Goal: Information Seeking & Learning: Learn about a topic

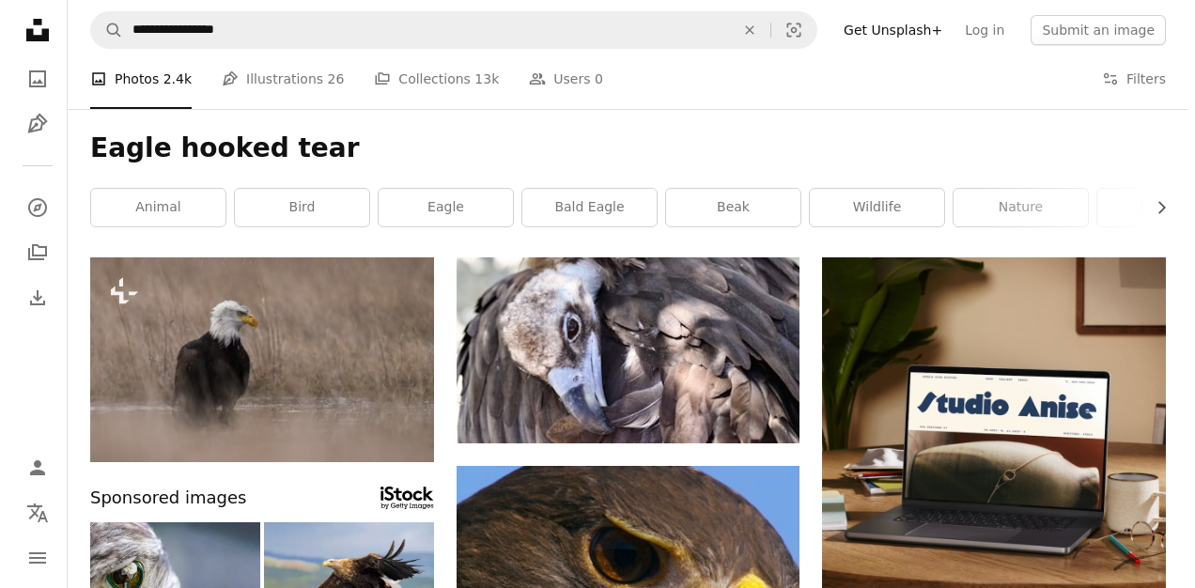
scroll to position [10860, 0]
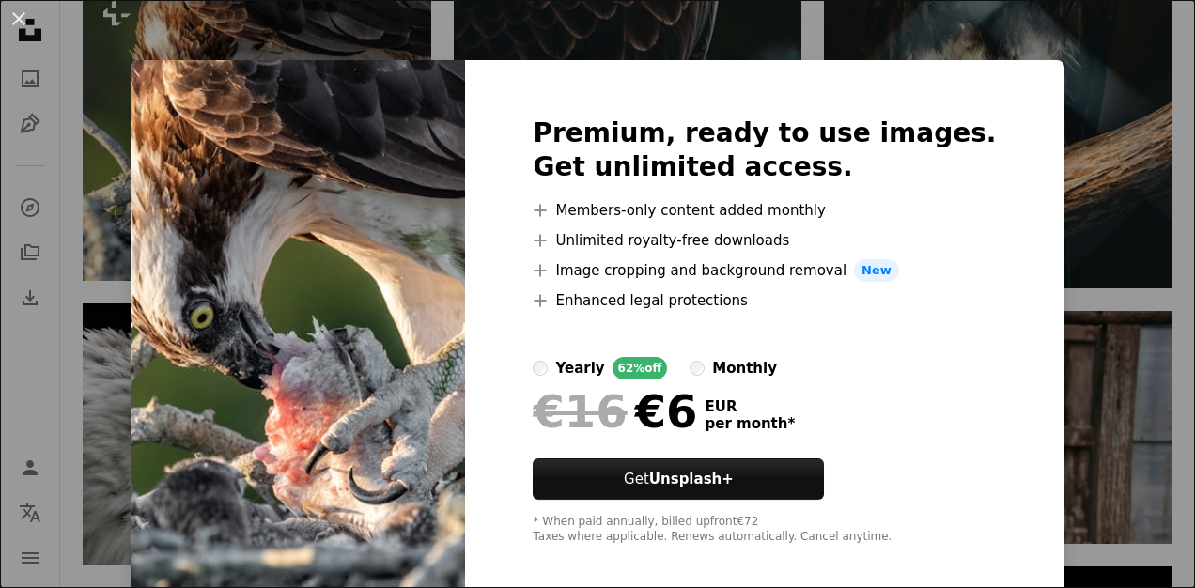
click at [455, 276] on img at bounding box center [298, 330] width 334 height 541
click at [1044, 377] on div "An X shape Premium, ready to use images. Get unlimited access. A plus sign Memb…" at bounding box center [597, 294] width 1195 height 588
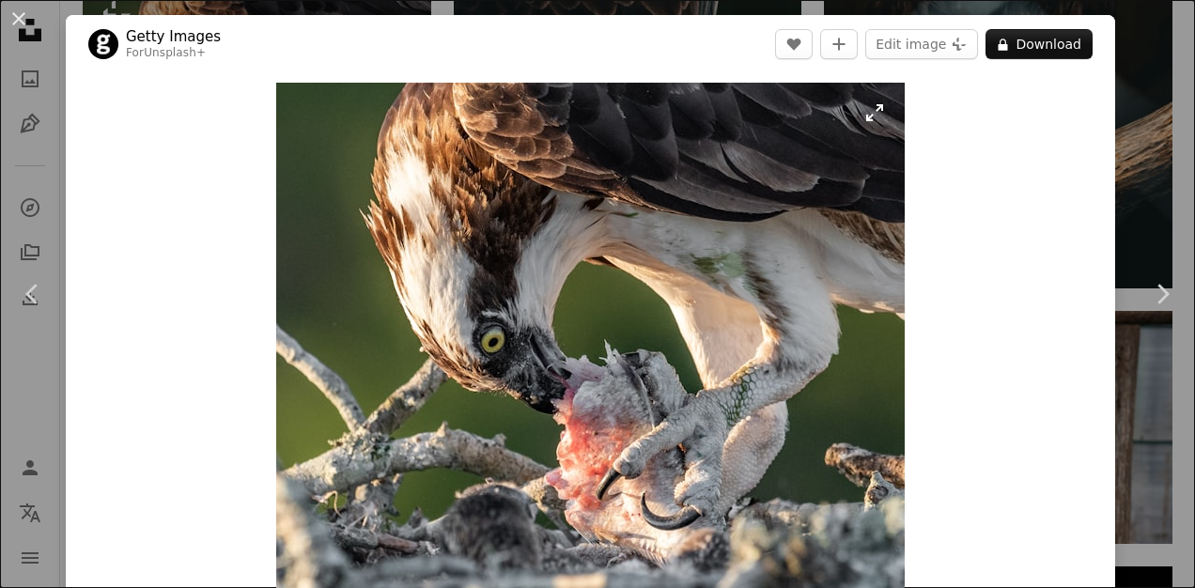
drag, startPoint x: 1077, startPoint y: 369, endPoint x: 817, endPoint y: 437, distance: 268.8
click at [817, 437] on div "Zoom in" at bounding box center [590, 355] width 1049 height 564
click at [831, 413] on img "Zoom in on this image" at bounding box center [590, 355] width 628 height 545
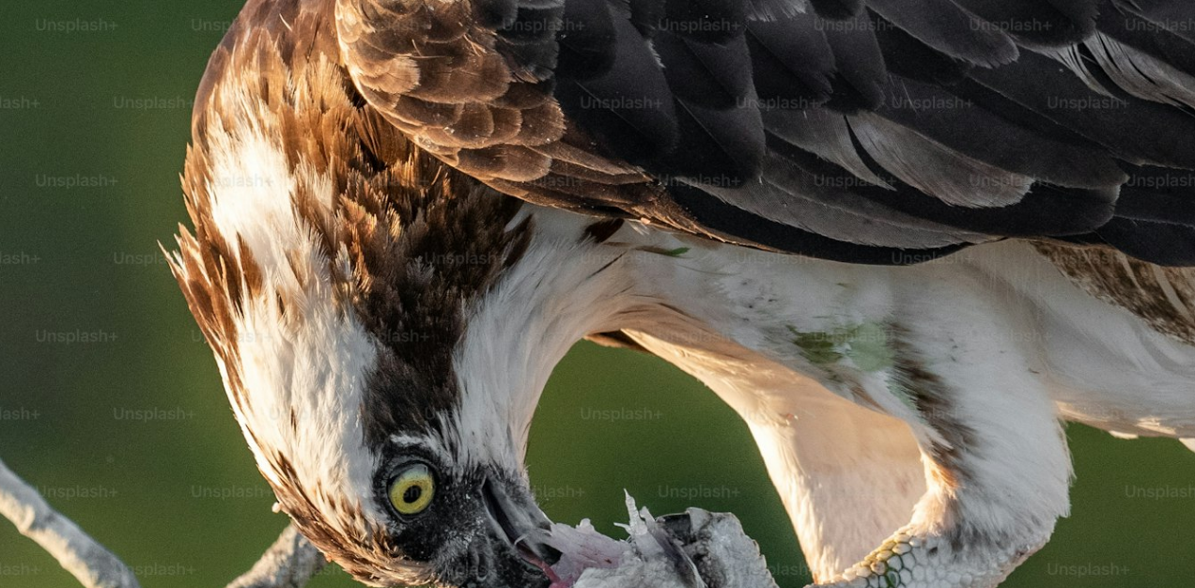
scroll to position [212, 0]
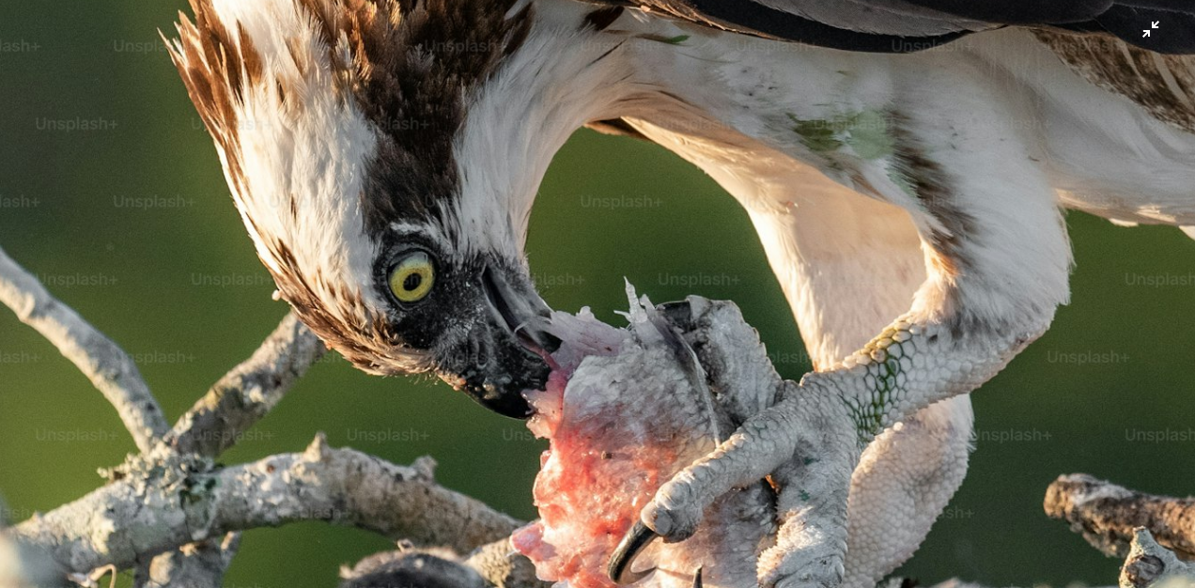
click at [951, 495] on img "Zoom out on this image" at bounding box center [597, 306] width 1197 height 1038
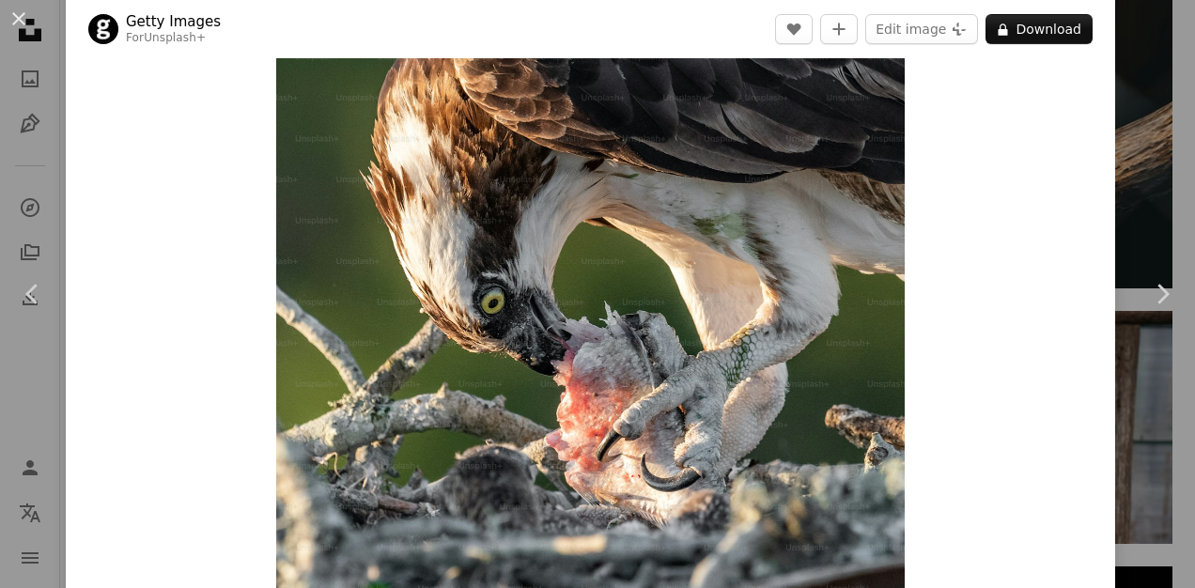
click at [951, 495] on div "Zoom in" at bounding box center [590, 316] width 1049 height 565
click at [1142, 344] on link "Chevron right" at bounding box center [1162, 294] width 66 height 180
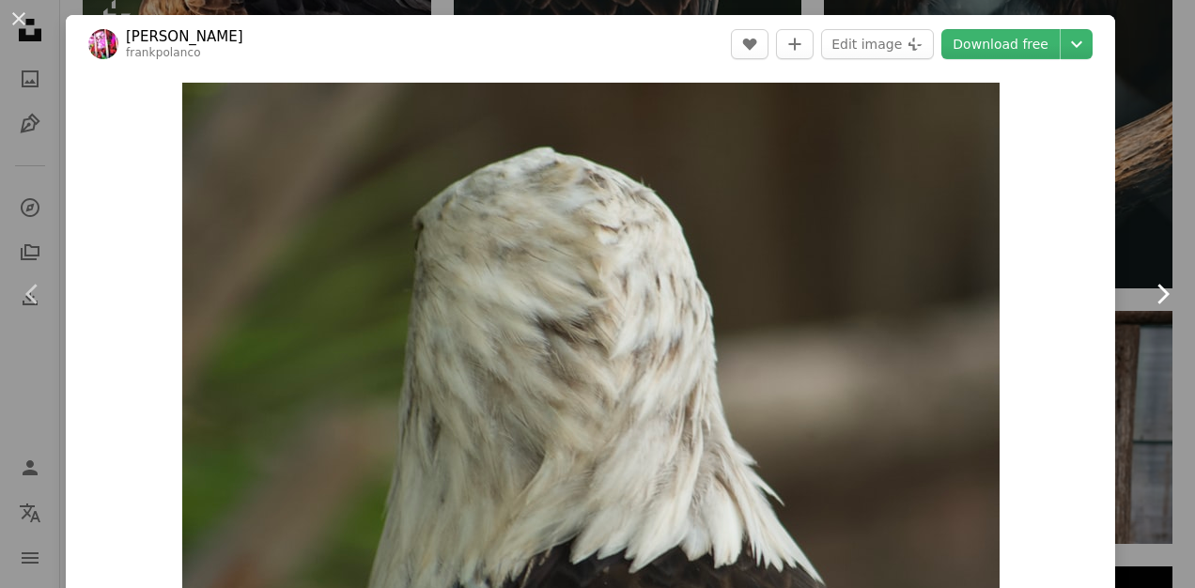
click at [1129, 344] on link "Chevron right" at bounding box center [1162, 294] width 66 height 180
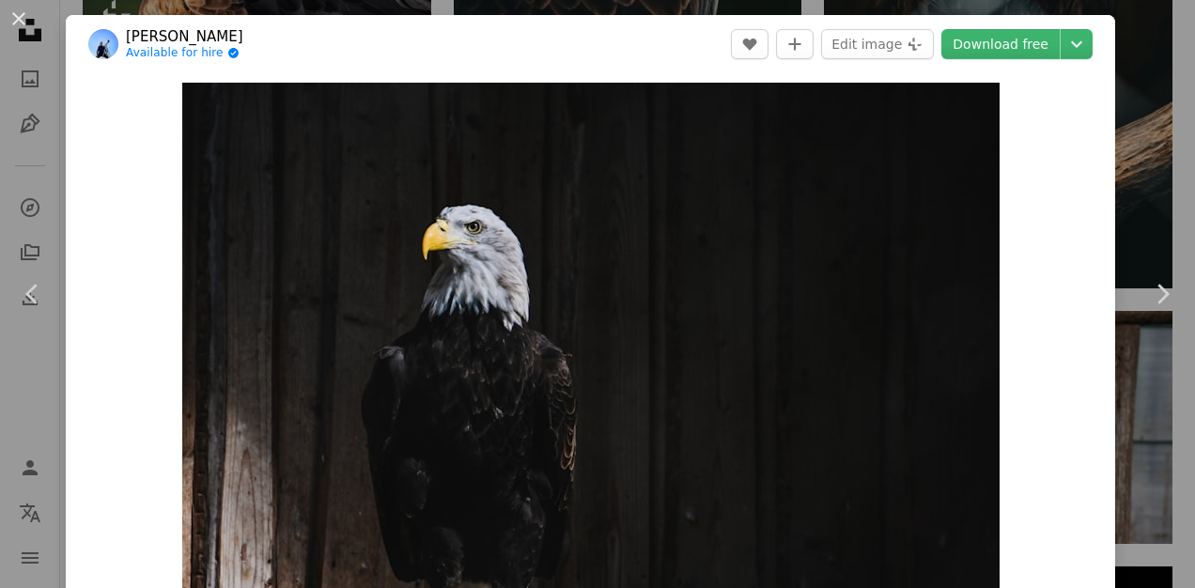
click at [1135, 176] on div "An X shape Chevron left Chevron right [PERSON_NAME] Available for hire A checkm…" at bounding box center [597, 294] width 1195 height 588
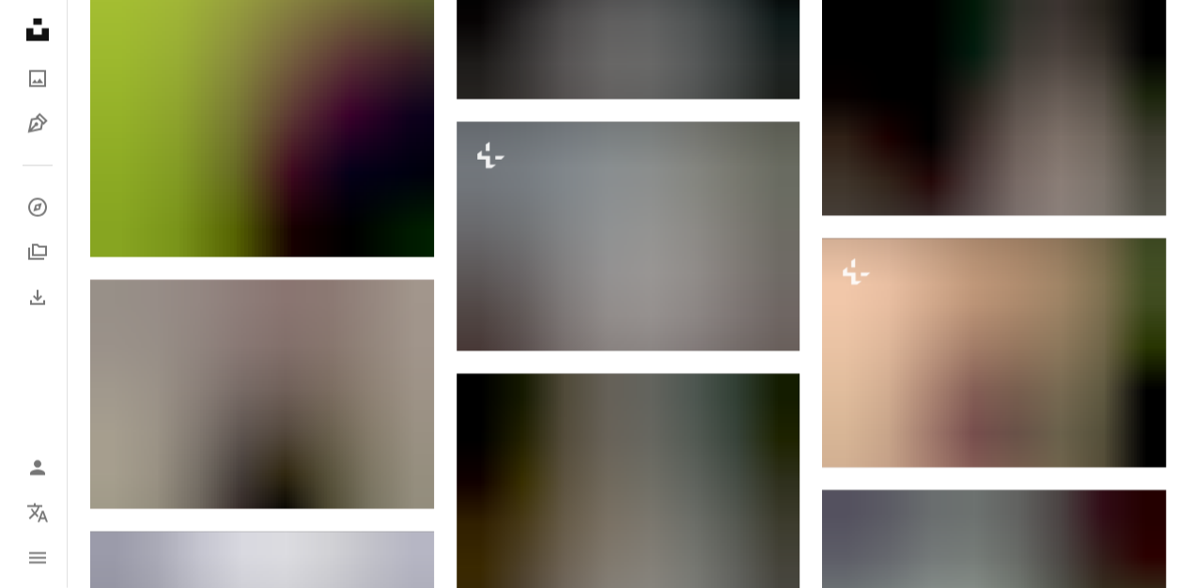
scroll to position [23799, 0]
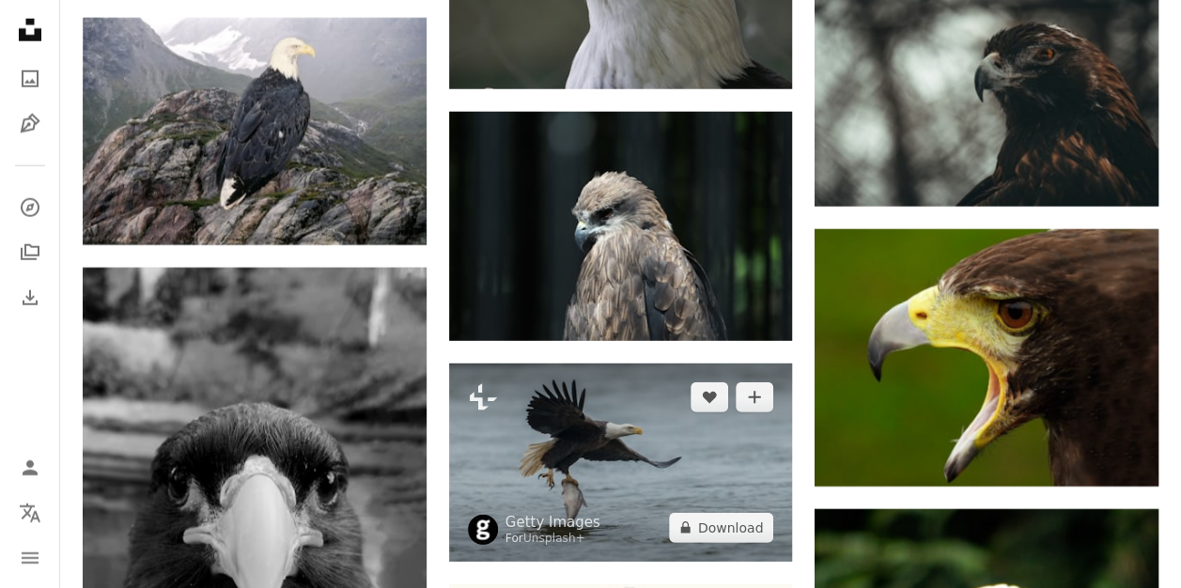
click at [716, 468] on img at bounding box center [621, 462] width 344 height 197
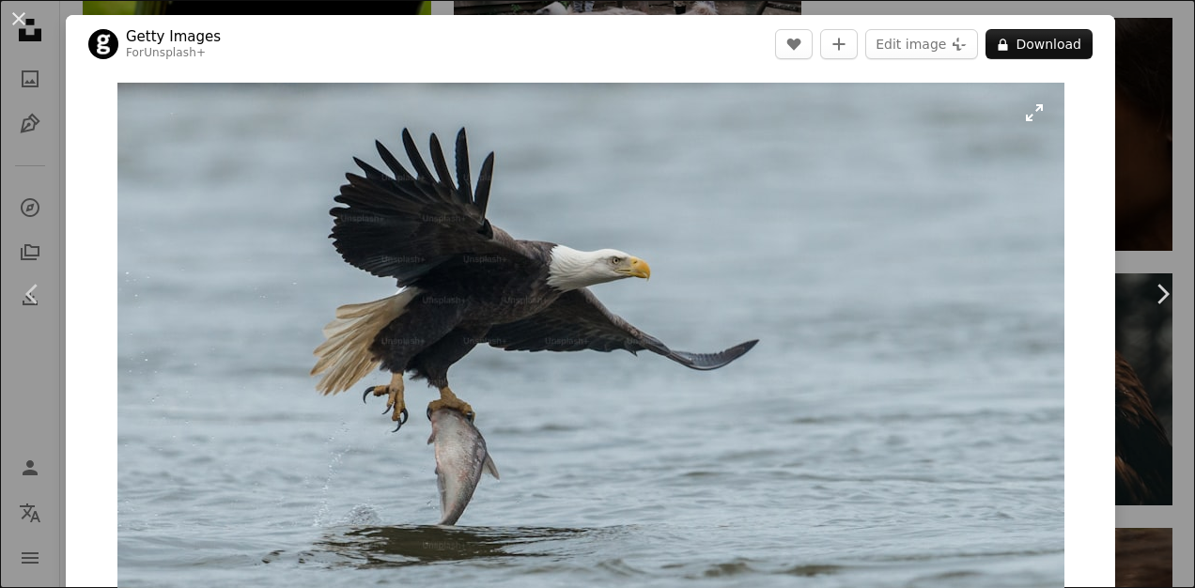
click at [697, 374] on img "Zoom in on this image" at bounding box center [590, 355] width 947 height 545
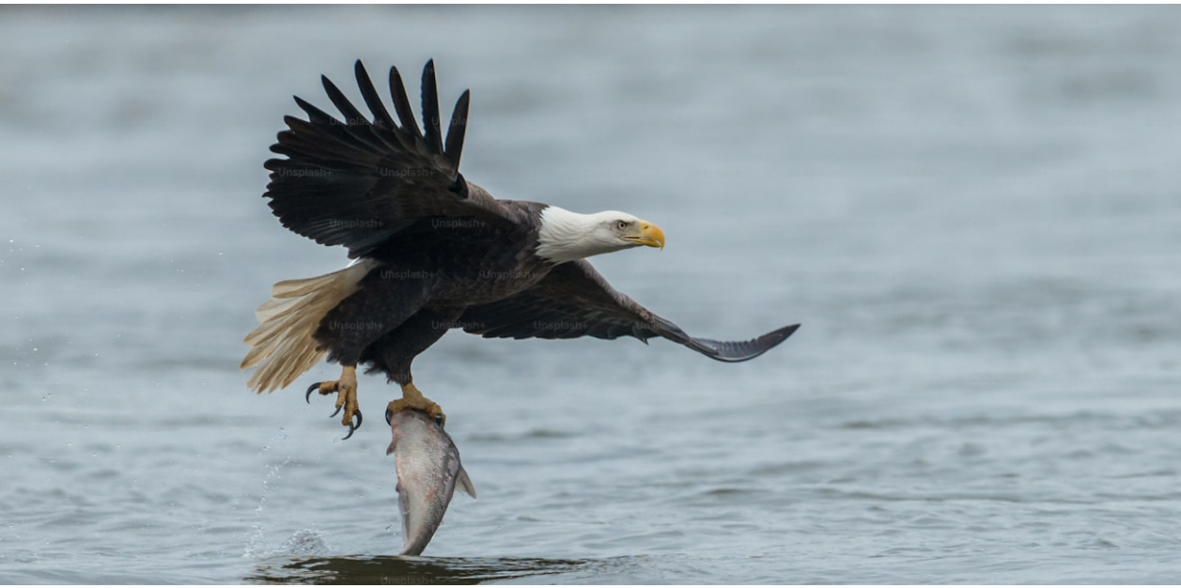
scroll to position [42, 0]
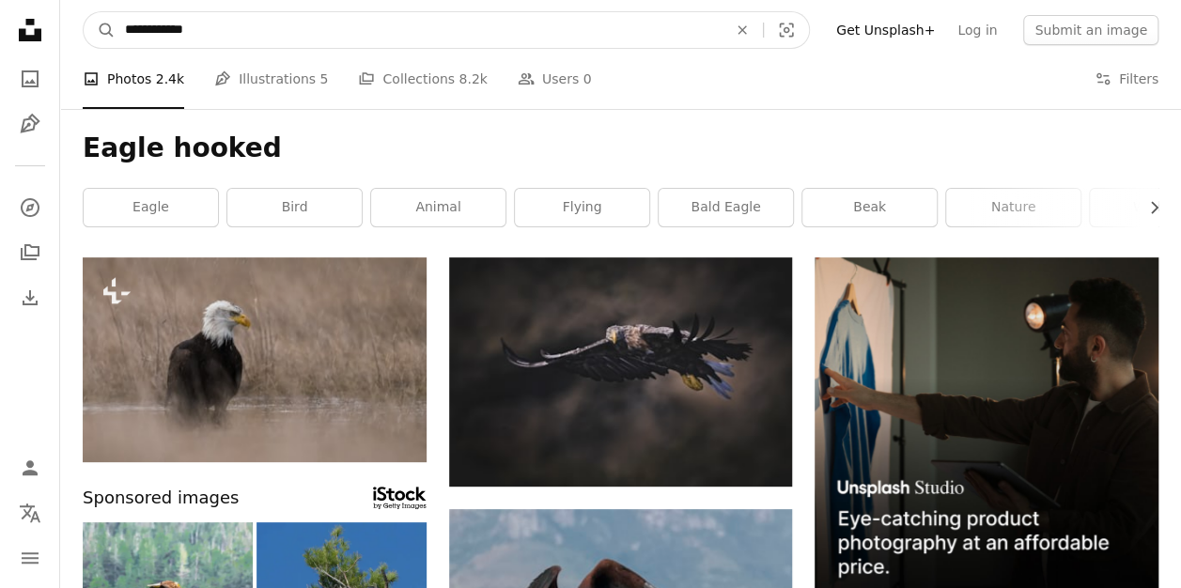
click at [308, 21] on input "**********" at bounding box center [419, 30] width 606 height 36
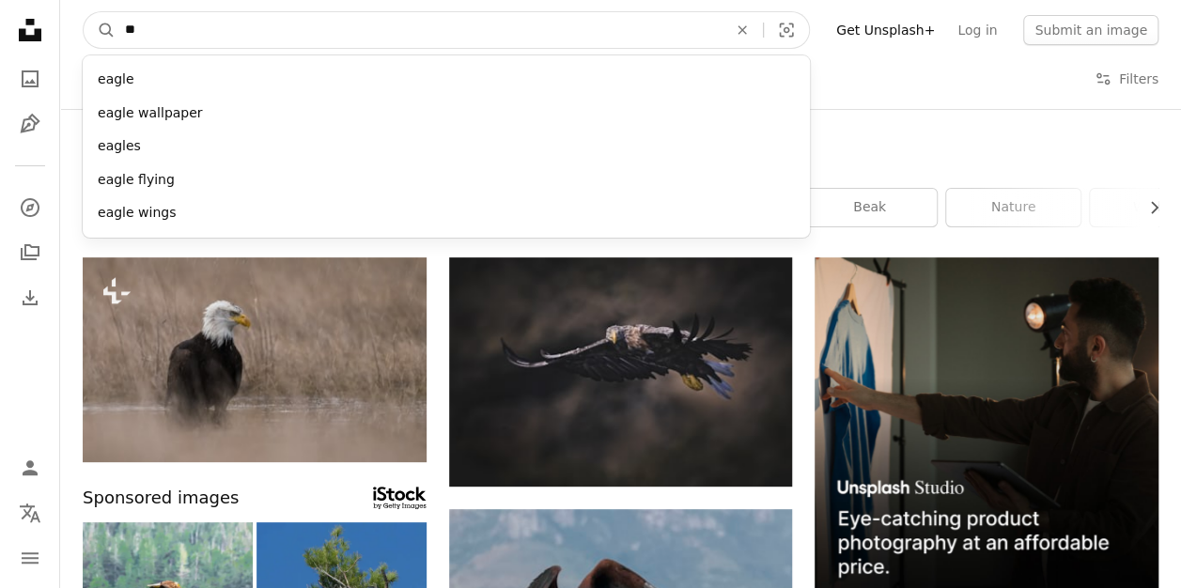
type input "*"
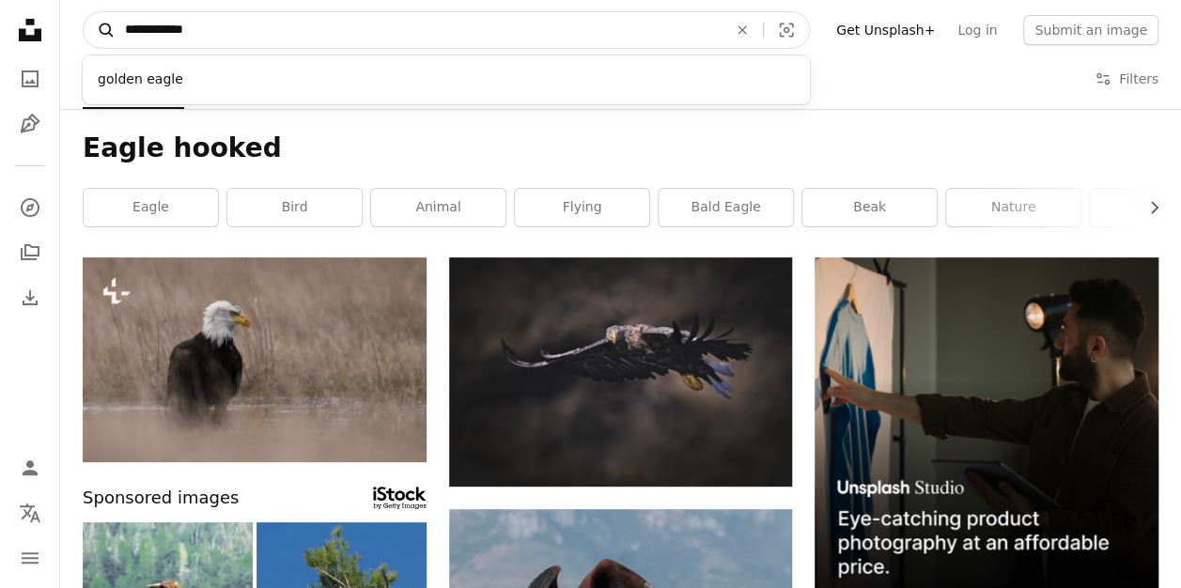
type input "**********"
click at [101, 17] on button "A magnifying glass" at bounding box center [100, 30] width 32 height 36
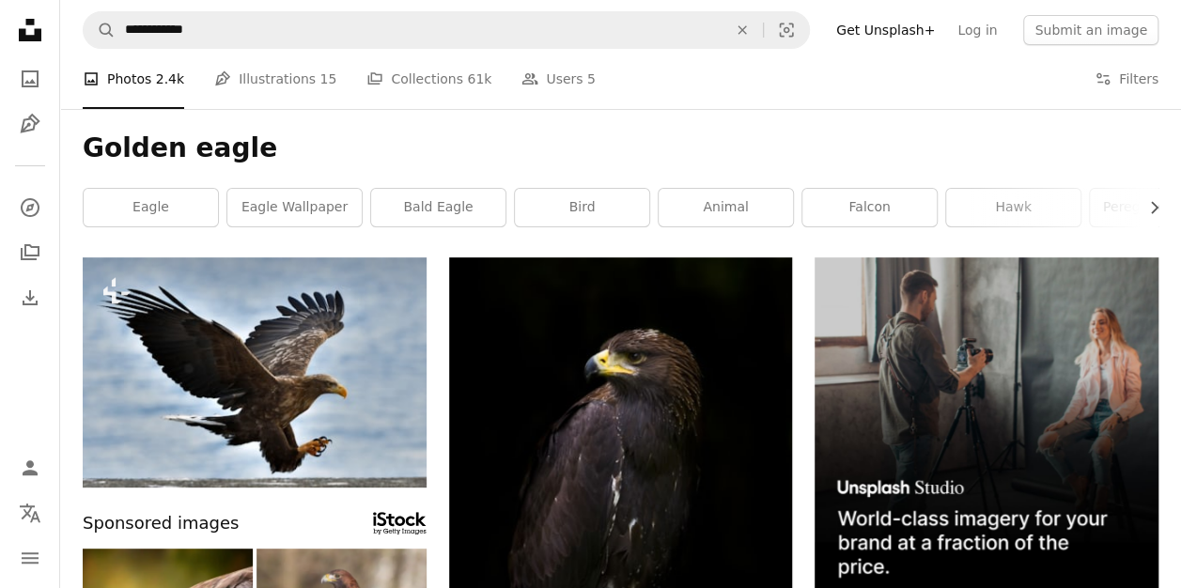
scroll to position [514, 0]
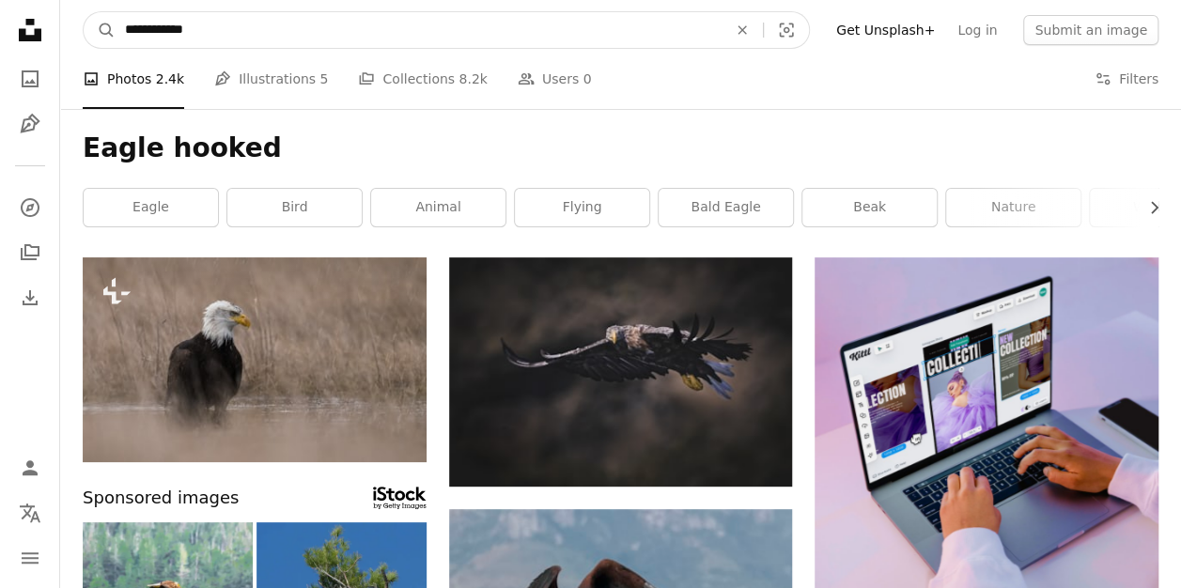
click at [229, 34] on input "**********" at bounding box center [419, 30] width 606 height 36
type input "**********"
click at [84, 12] on button "A magnifying glass" at bounding box center [100, 30] width 32 height 36
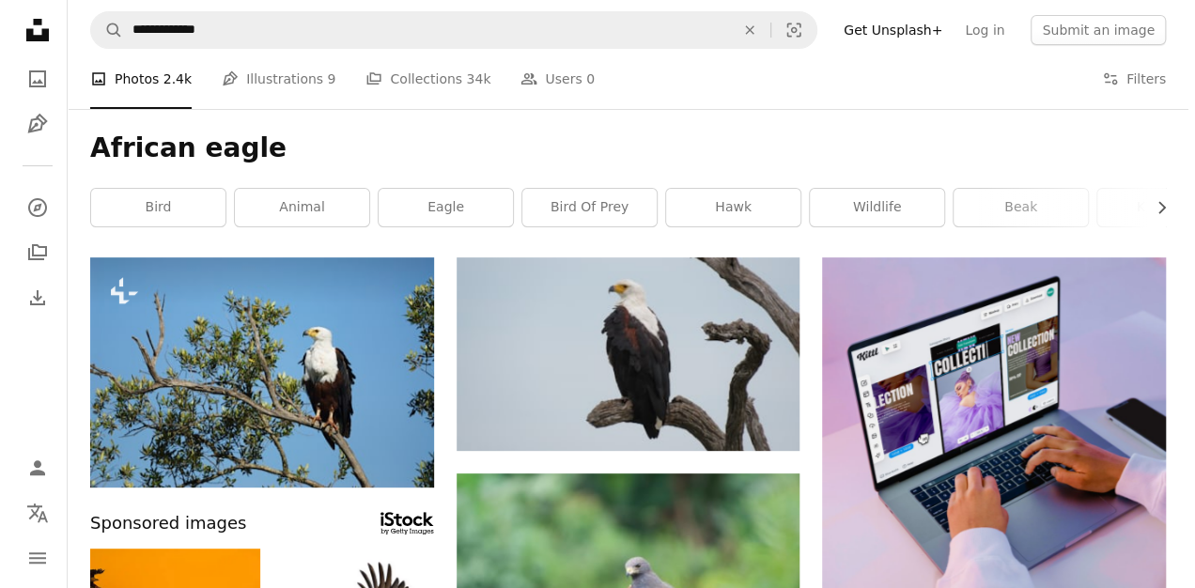
scroll to position [514, 0]
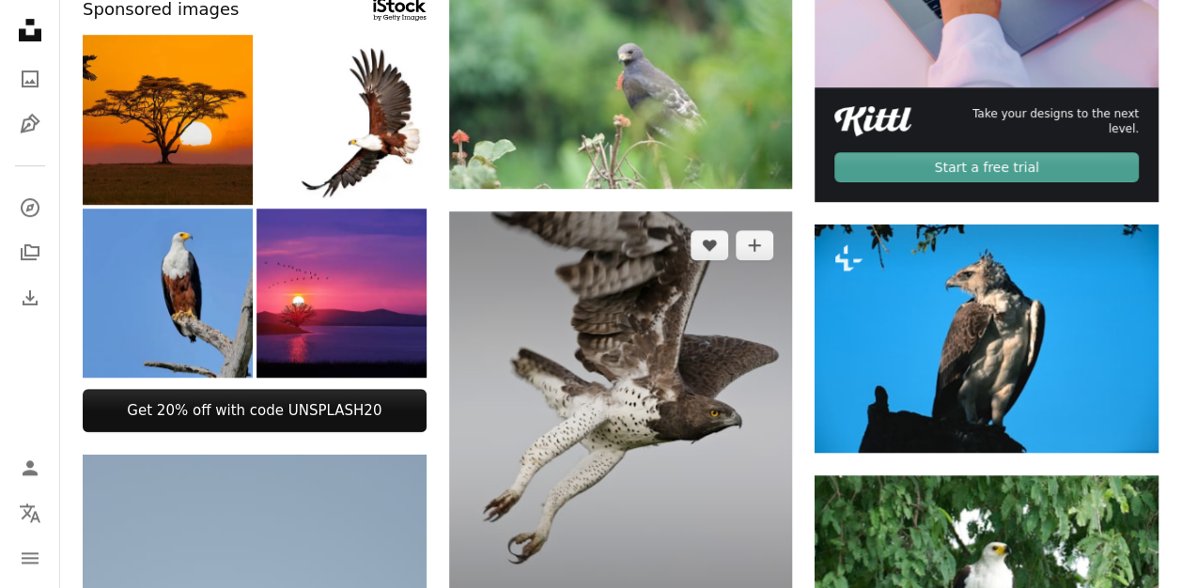
click at [729, 436] on img at bounding box center [621, 431] width 344 height 441
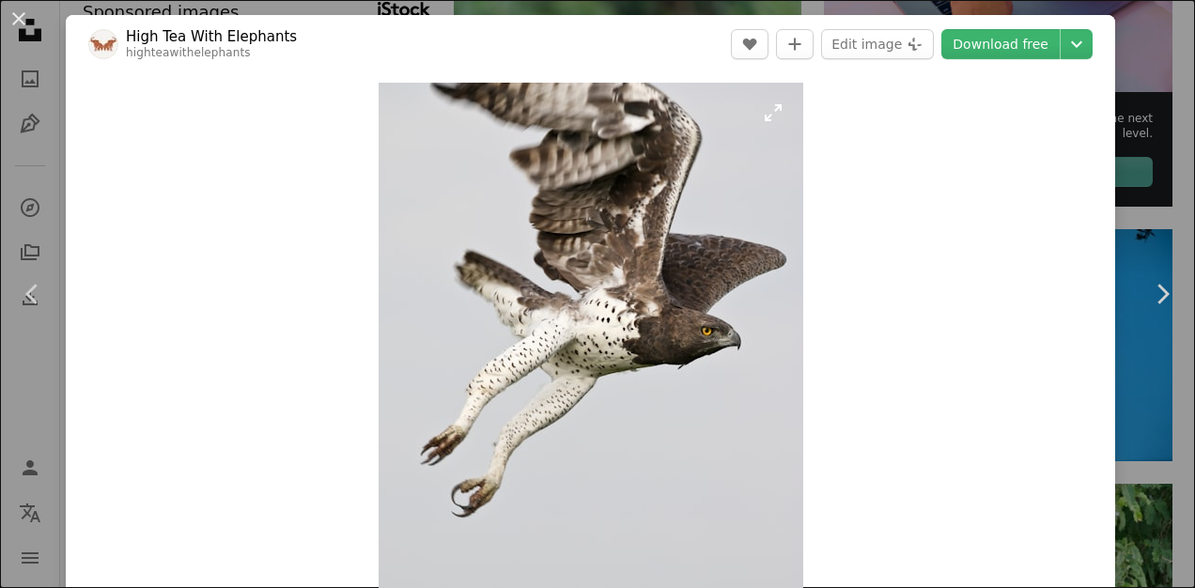
click at [706, 413] on img "Zoom in on this image" at bounding box center [591, 355] width 425 height 545
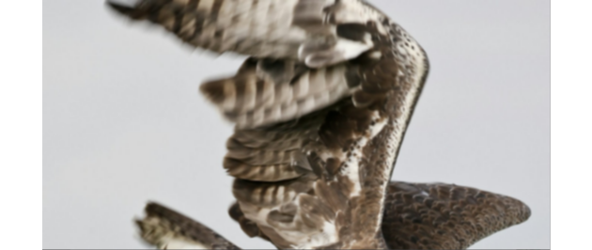
scroll to position [456, 0]
